Goal: Information Seeking & Learning: Check status

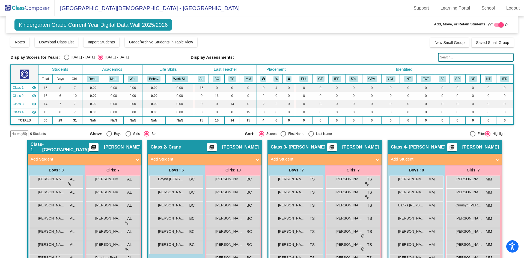
scroll to position [55, 0]
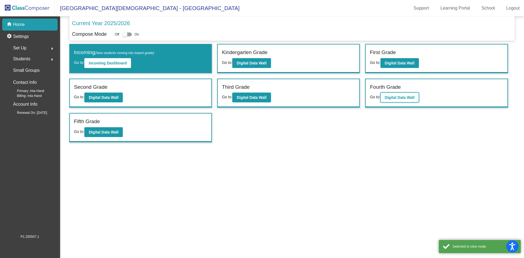
click at [391, 98] on b "Digital Data Wall" at bounding box center [400, 97] width 30 height 4
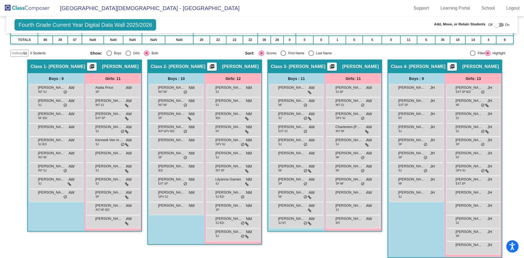
scroll to position [82, 0]
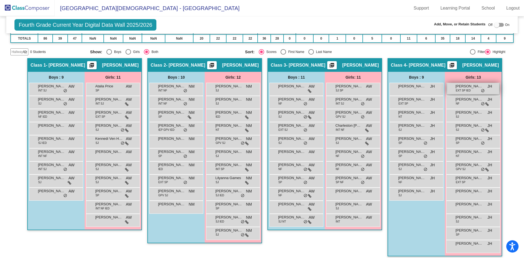
click at [465, 85] on span "[PERSON_NAME]" at bounding box center [468, 85] width 27 height 5
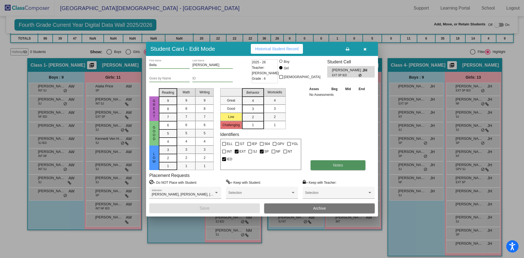
click at [335, 161] on button "Notes" at bounding box center [337, 165] width 55 height 10
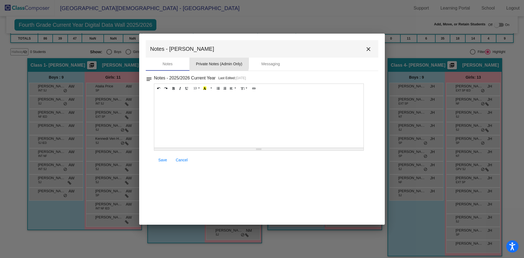
click at [209, 61] on div "Private Notes (Admin Only)" at bounding box center [219, 64] width 46 height 6
click at [170, 64] on div "Notes" at bounding box center [168, 64] width 10 height 6
click at [148, 80] on mat-icon "notes" at bounding box center [149, 77] width 7 height 7
click at [183, 80] on h3 "Notes - 2025/2026 Current Year" at bounding box center [185, 78] width 62 height 8
click at [369, 48] on mat-icon "close" at bounding box center [368, 49] width 7 height 7
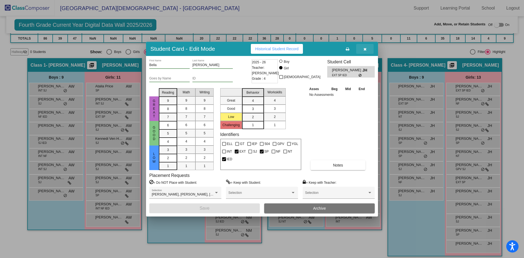
click at [365, 47] on icon "button" at bounding box center [364, 49] width 3 height 4
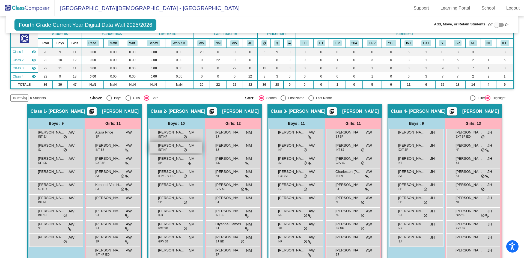
scroll to position [0, 0]
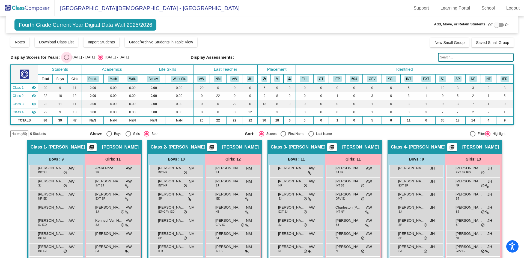
click at [64, 56] on div "Select an option" at bounding box center [66, 57] width 5 height 5
click at [66, 60] on input "[DATE] - [DATE]" at bounding box center [66, 60] width 0 height 0
radio input "true"
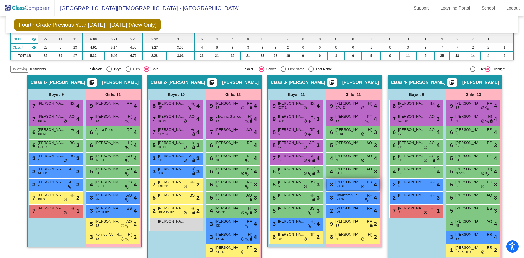
scroll to position [82, 0]
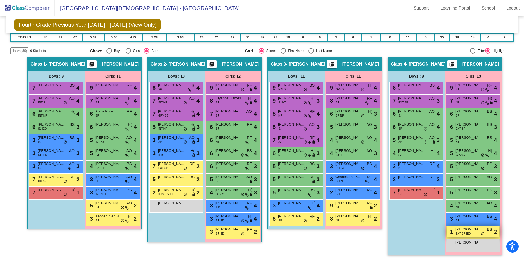
click at [464, 230] on span "[PERSON_NAME]" at bounding box center [468, 228] width 27 height 5
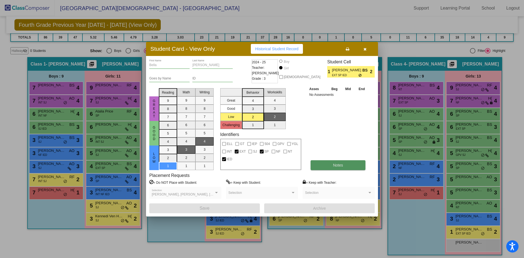
click at [335, 165] on span "Notes" at bounding box center [338, 165] width 10 height 4
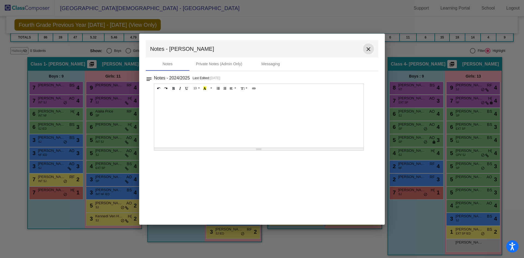
click at [370, 48] on mat-icon "close" at bounding box center [368, 49] width 7 height 7
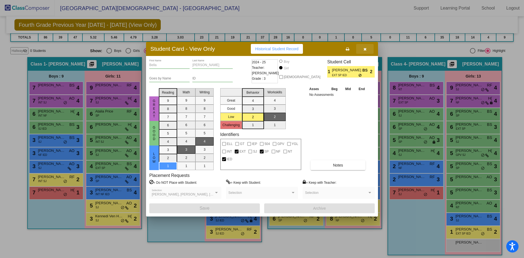
click at [364, 48] on icon "button" at bounding box center [364, 49] width 3 height 4
